Goal: Transaction & Acquisition: Purchase product/service

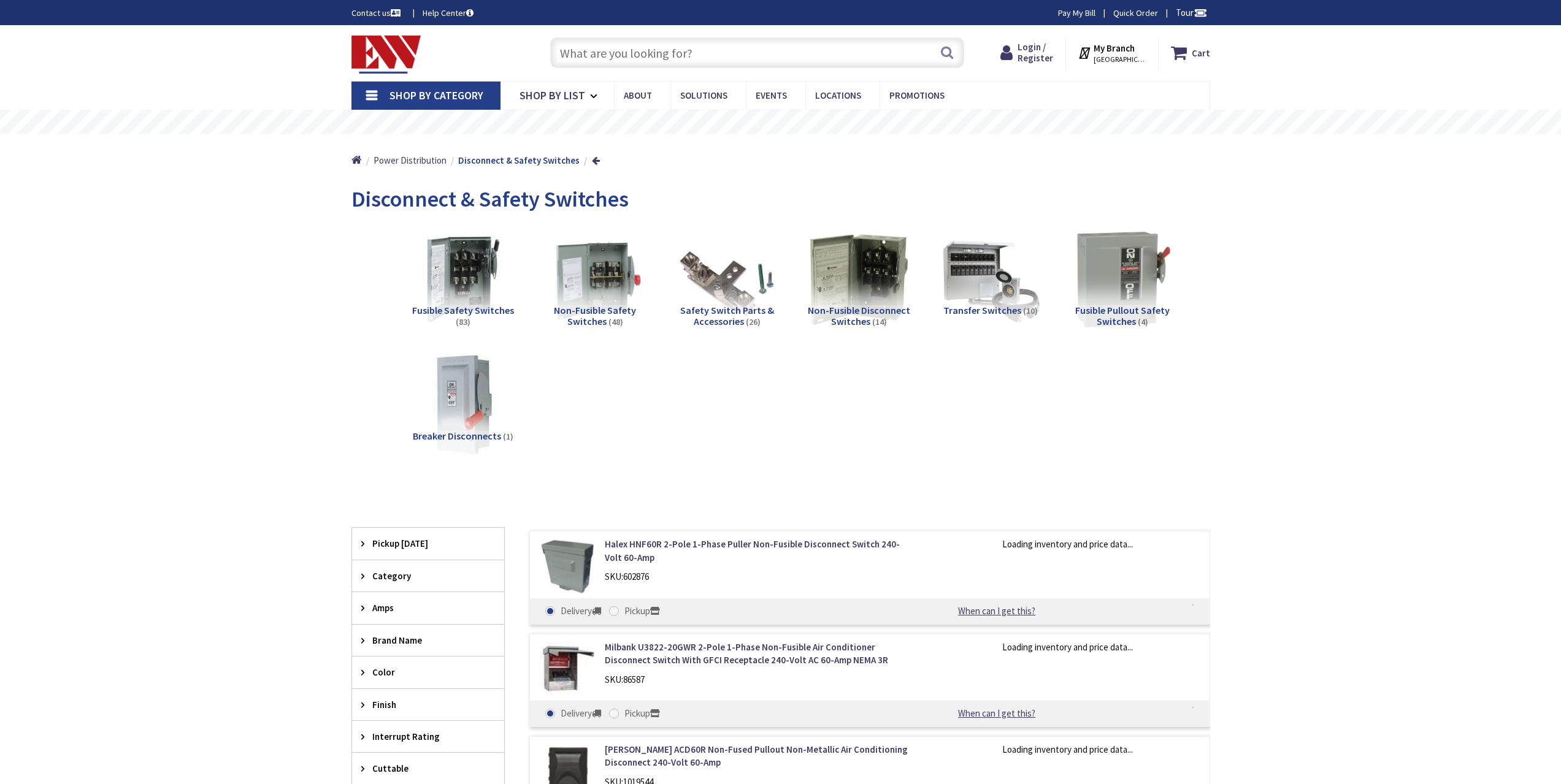
type input "Linton E. Allen Memorial Fountain, E Central Blvd, Orlando, FL 32801, USA"
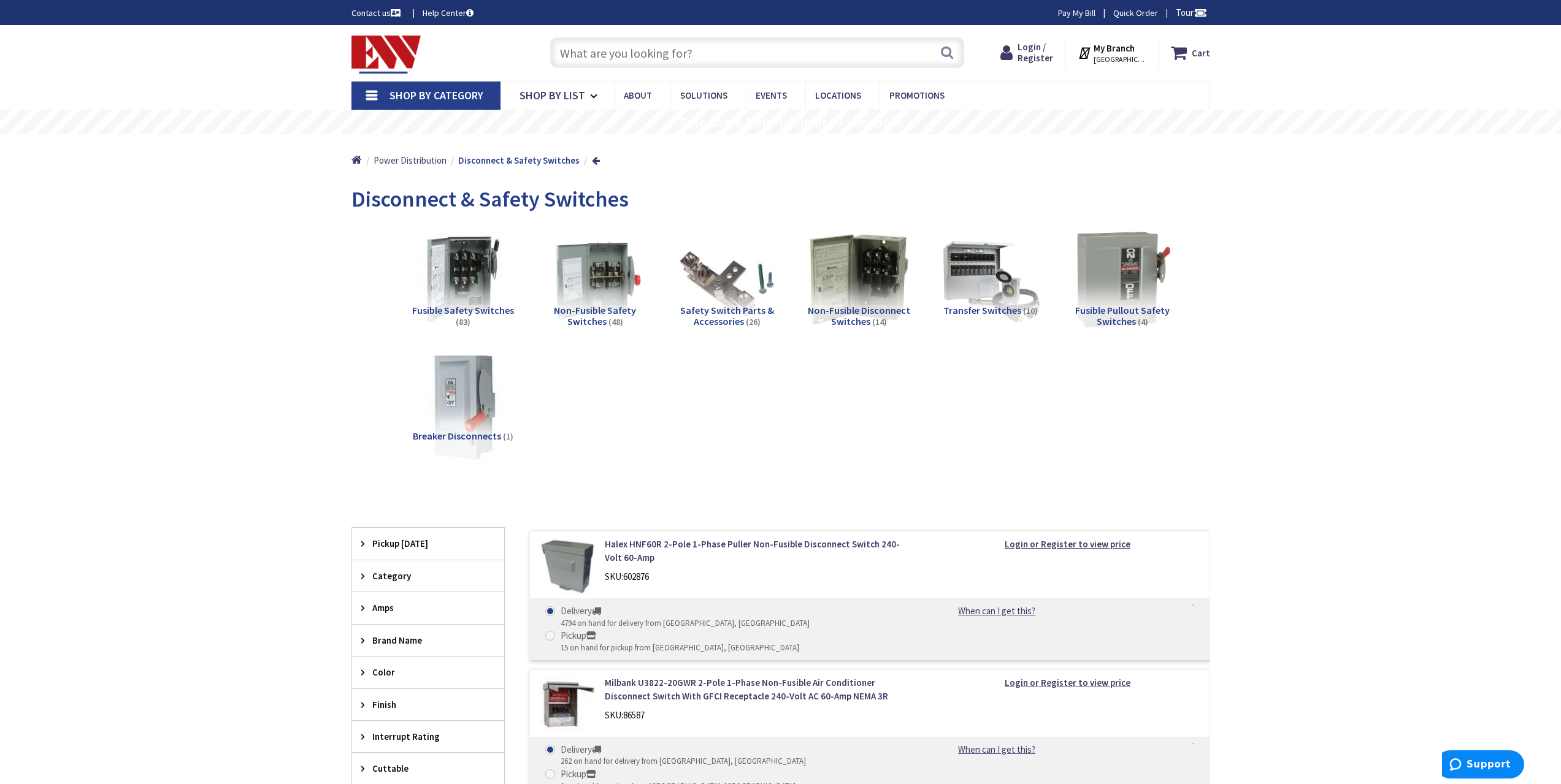
click at [465, 404] on img at bounding box center [462, 404] width 111 height 111
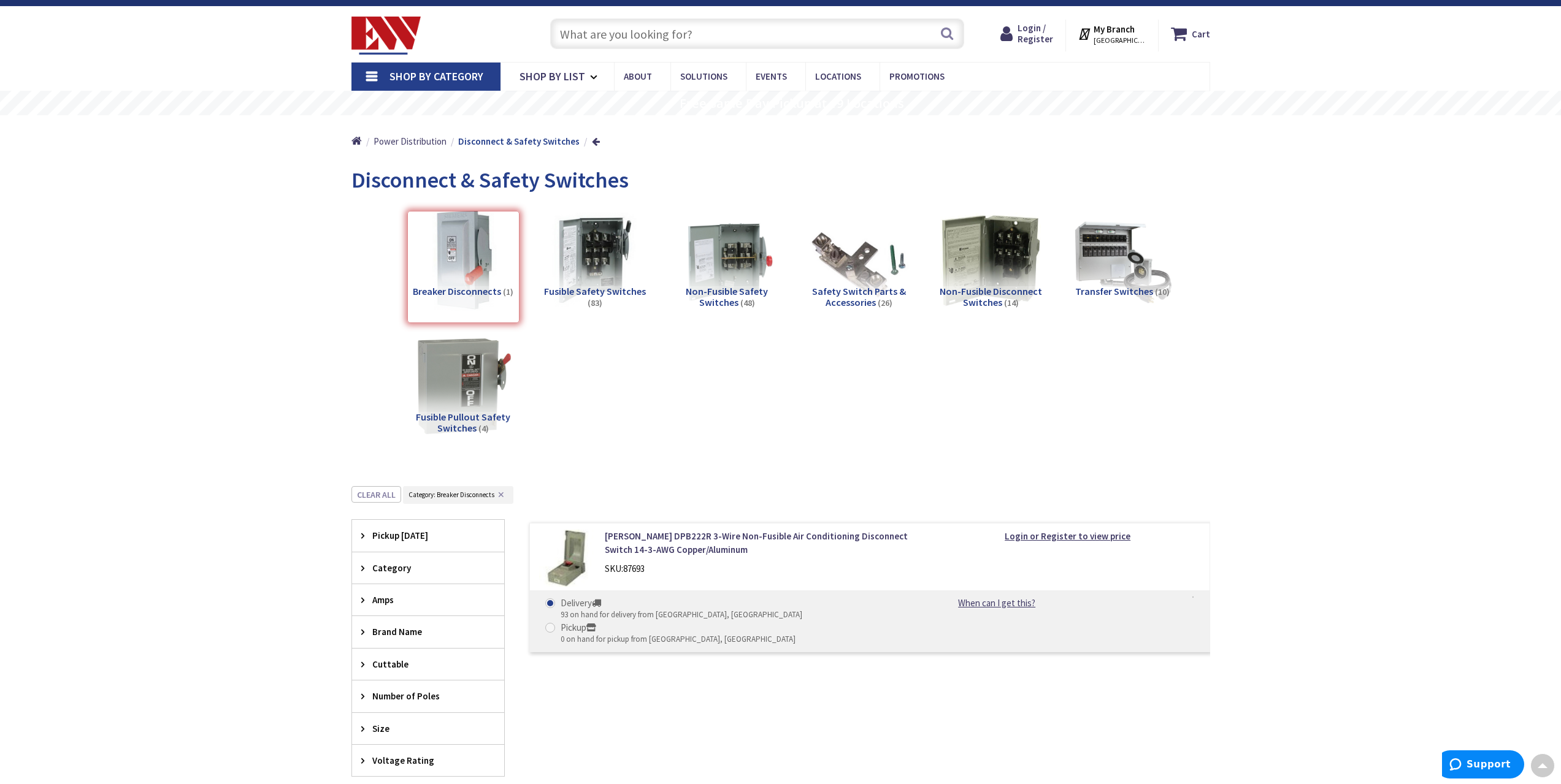
scroll to position [14, 0]
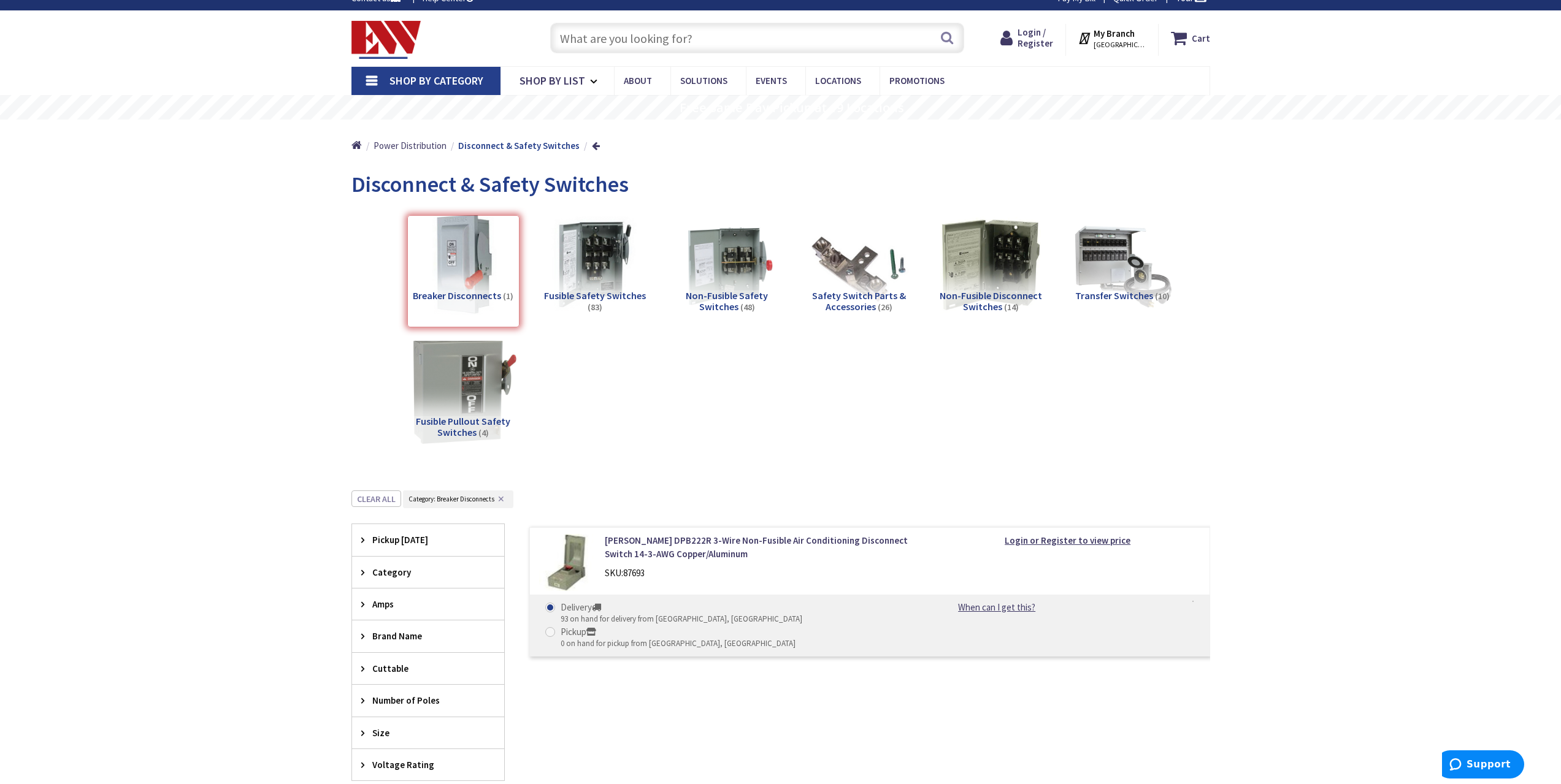
click at [463, 374] on img at bounding box center [462, 390] width 111 height 111
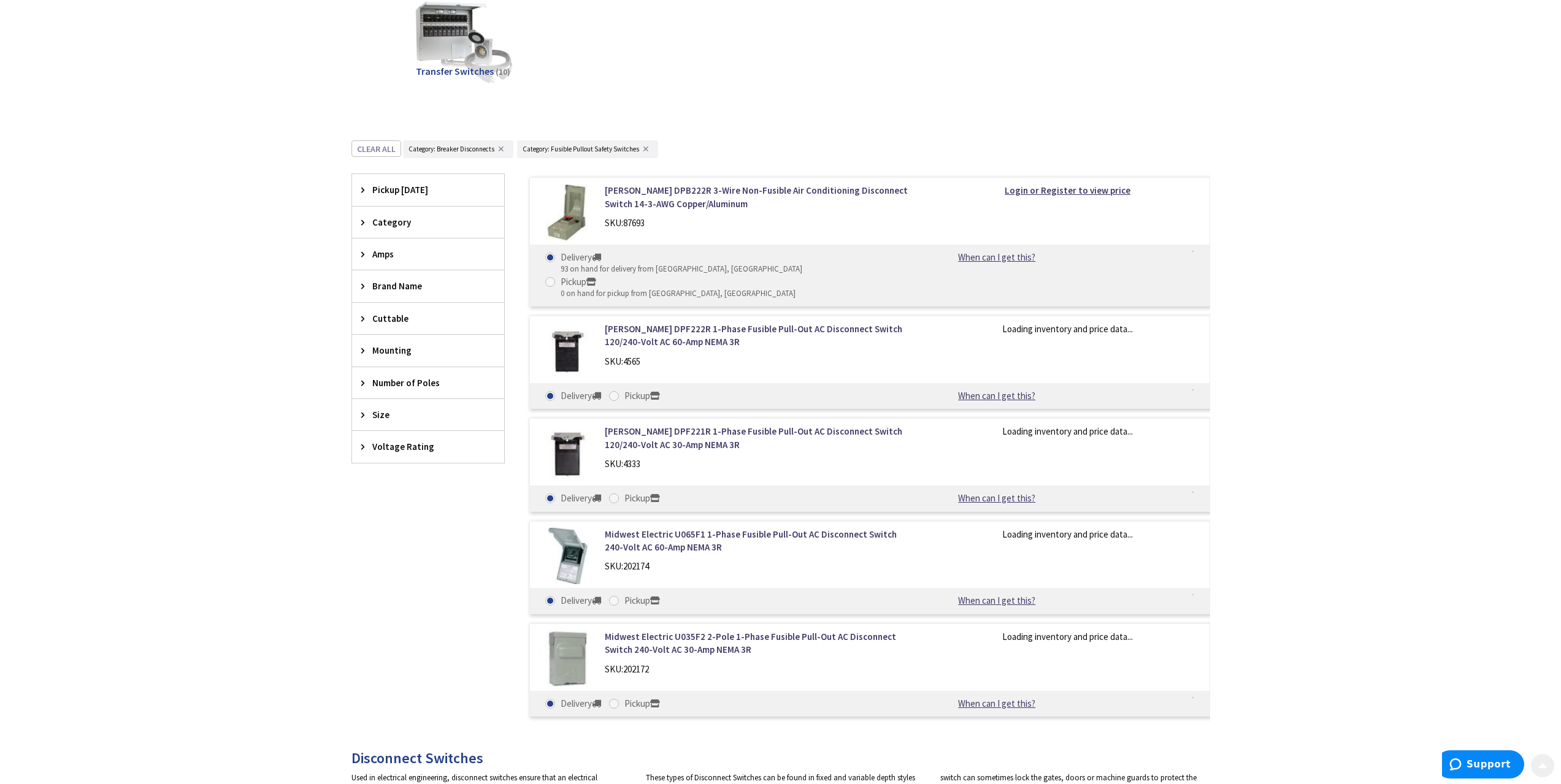
scroll to position [505, 0]
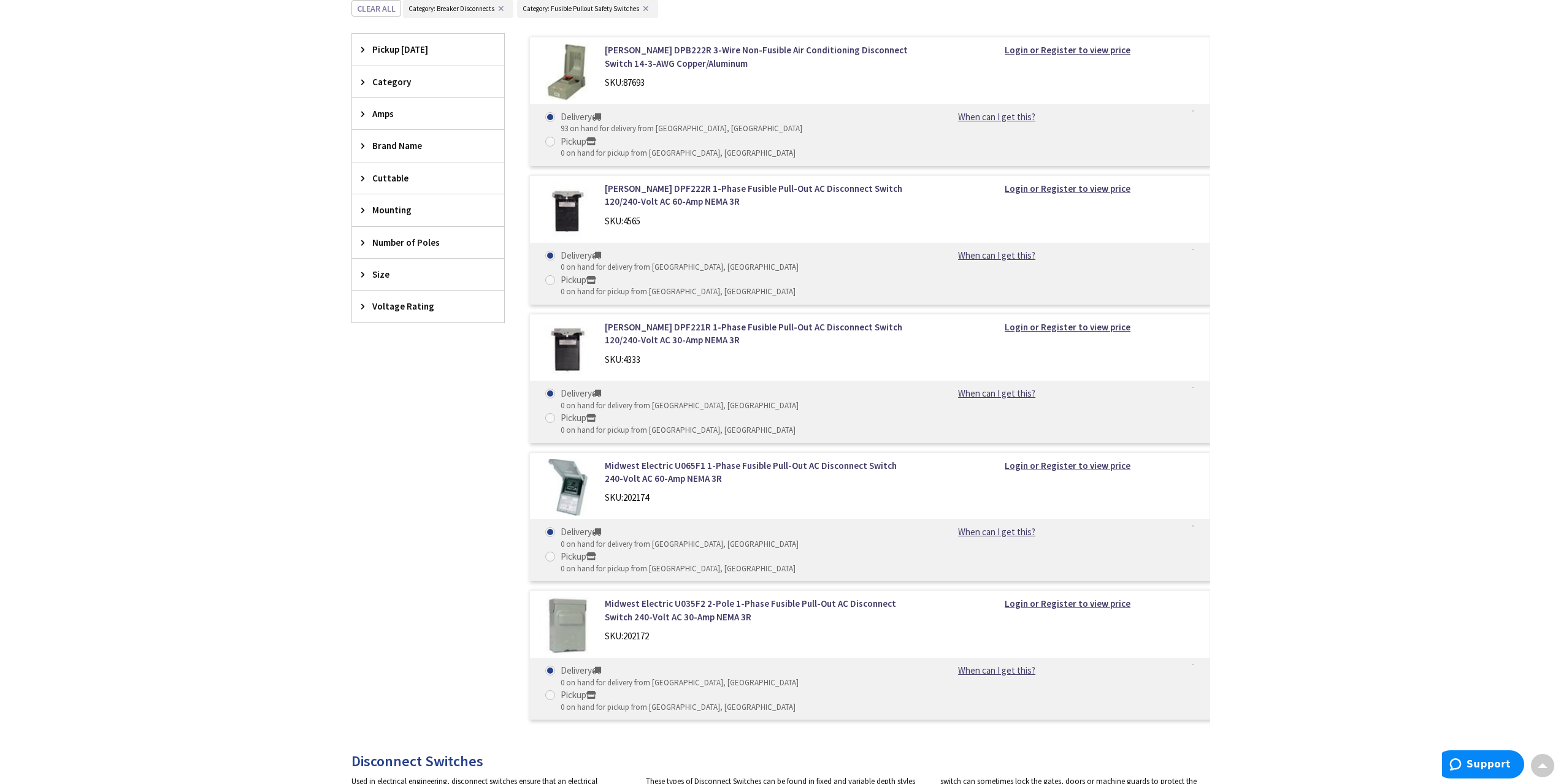
click at [568, 460] on img at bounding box center [567, 488] width 57 height 57
